Goal: Task Accomplishment & Management: Manage account settings

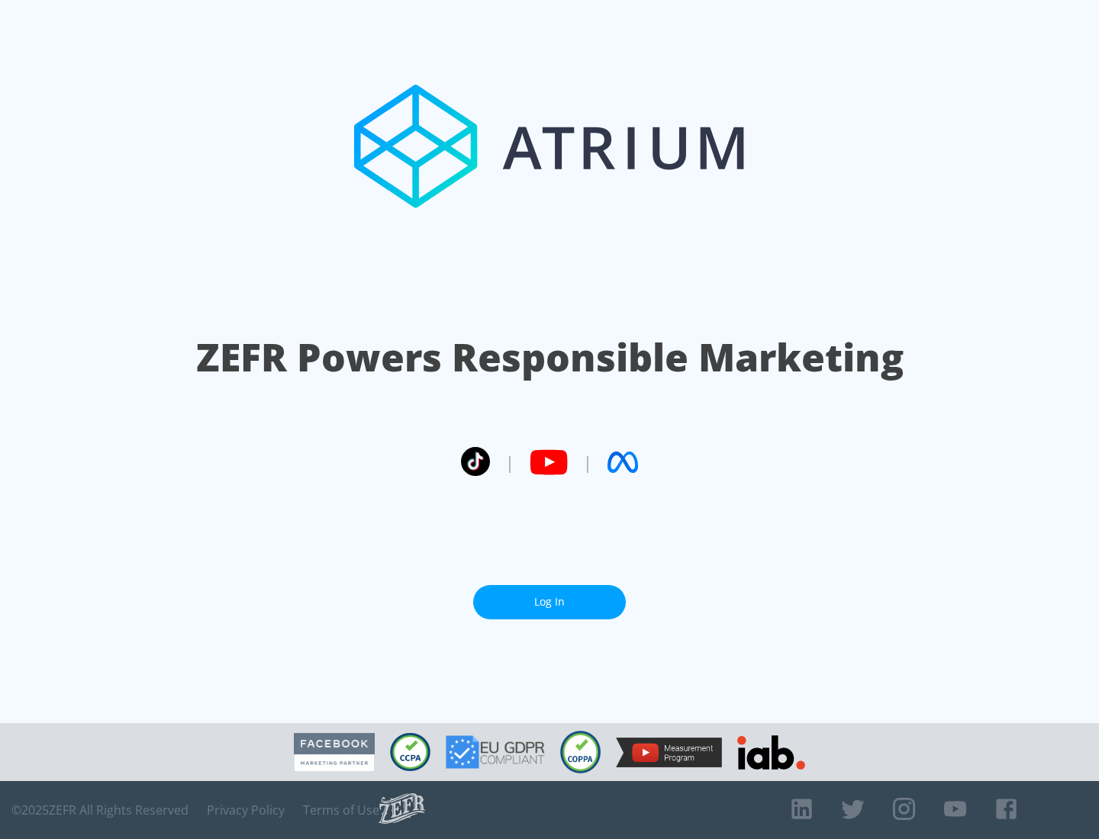
click at [549, 602] on link "Log In" at bounding box center [549, 602] width 153 height 34
